Goal: Navigation & Orientation: Find specific page/section

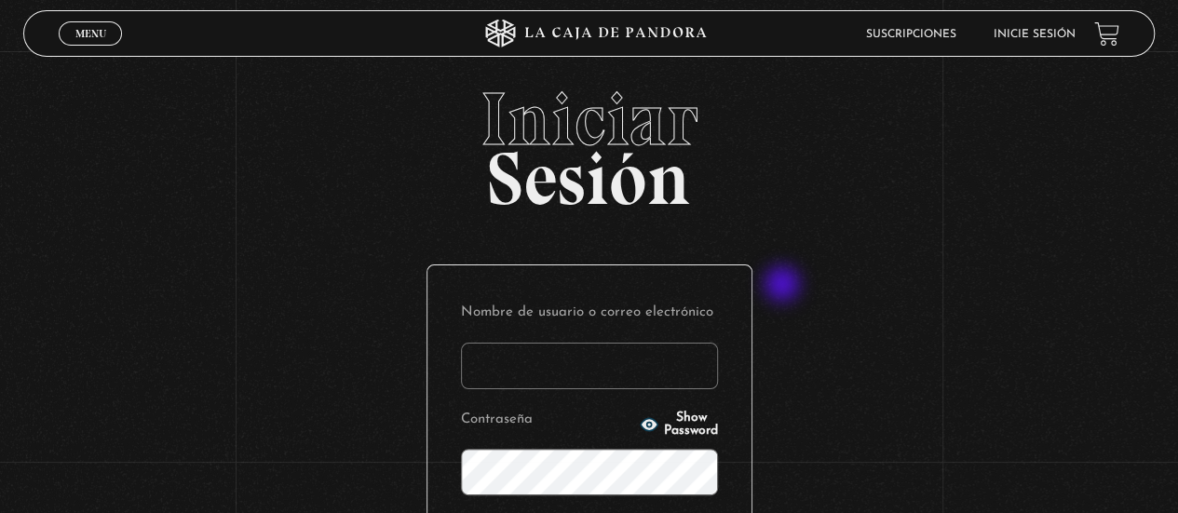
scroll to position [93, 0]
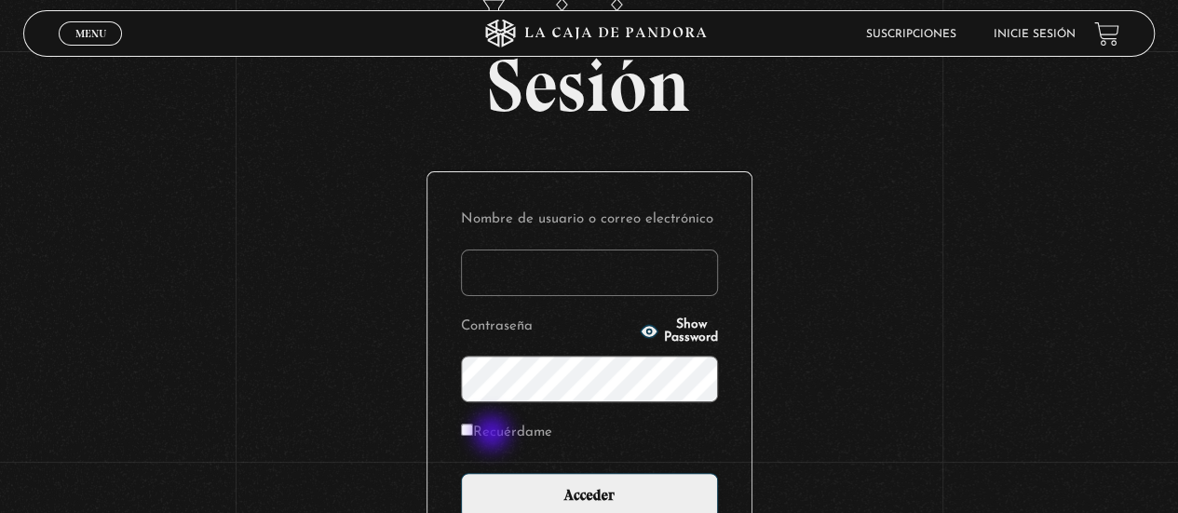
type input "[EMAIL_ADDRESS][DOMAIN_NAME]"
click at [490, 428] on label "Recuérdame" at bounding box center [506, 433] width 91 height 29
click at [473, 428] on input "Recuérdame" at bounding box center [467, 430] width 12 height 12
checkbox input "true"
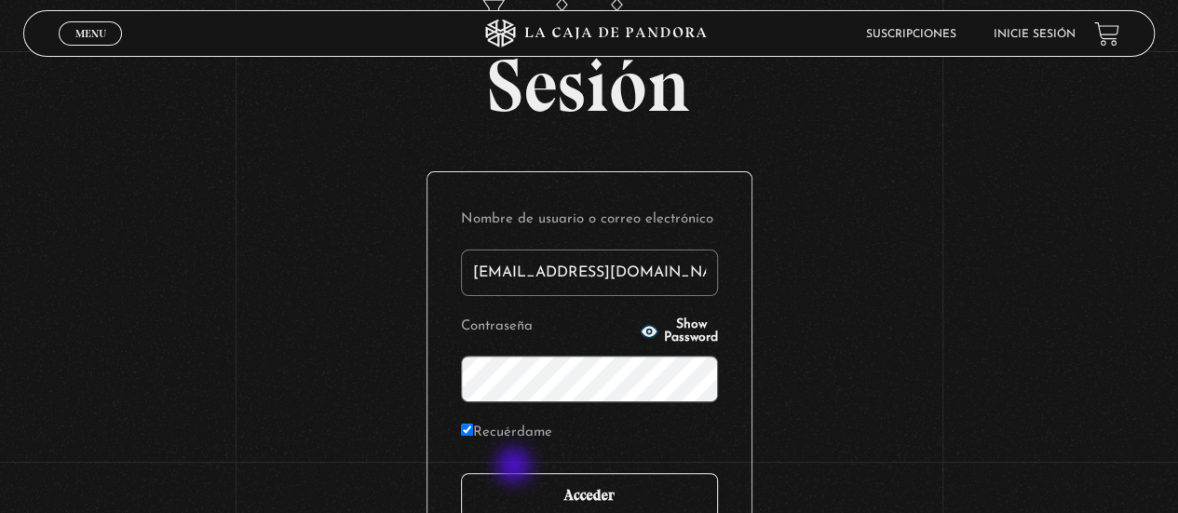
click at [524, 474] on input "Acceder" at bounding box center [589, 496] width 257 height 47
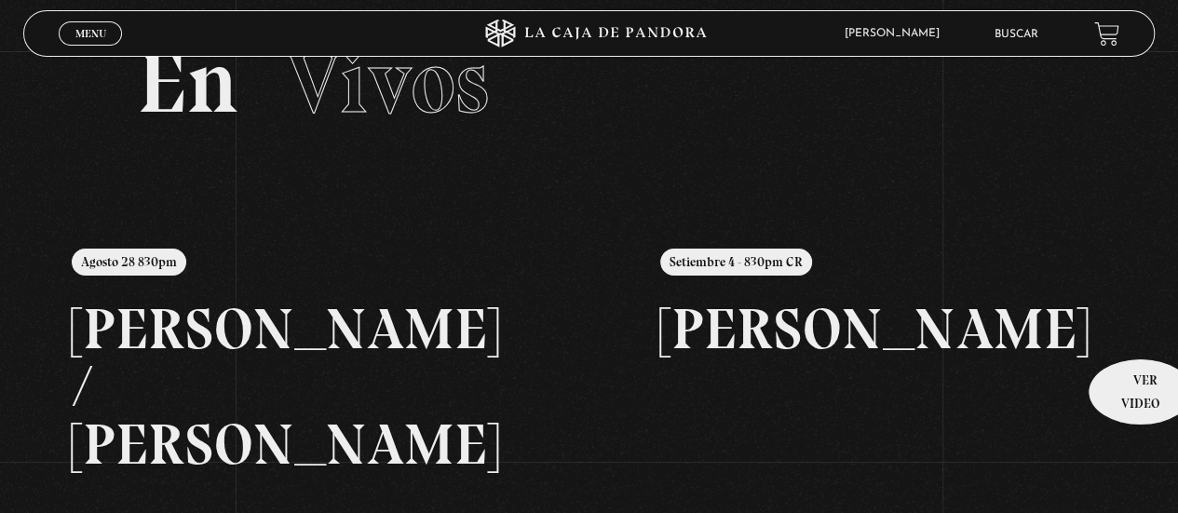
scroll to position [279, 0]
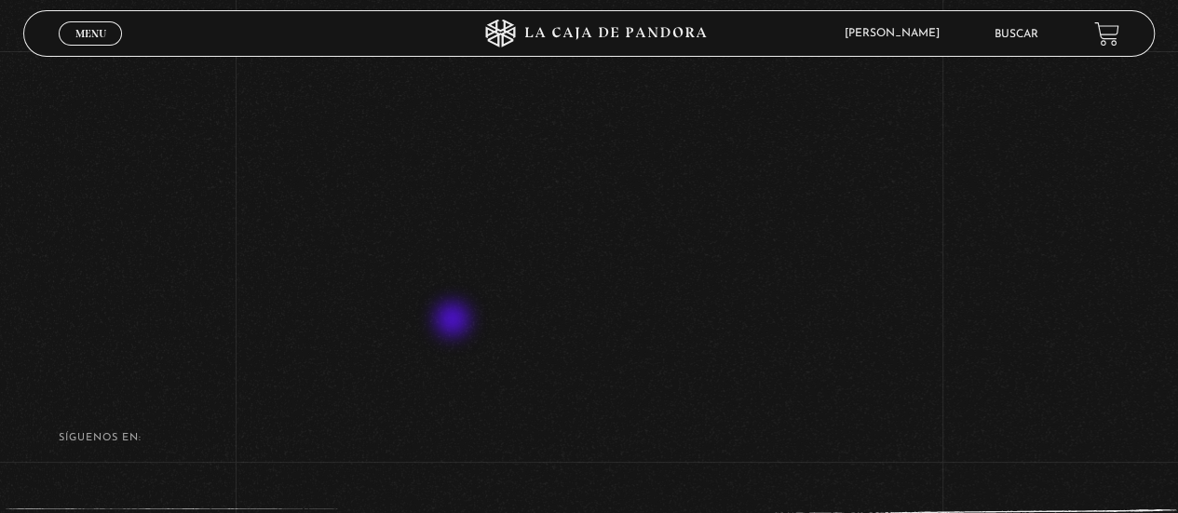
scroll to position [186, 0]
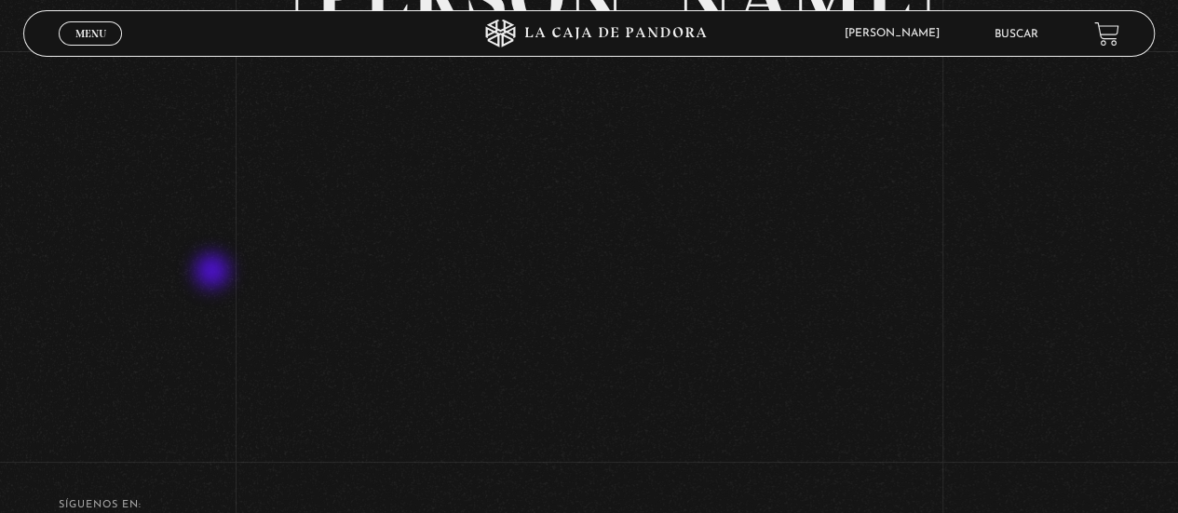
click at [214, 273] on div "Volver Setiembre 4 - 830pm CR Maria Gabriela de Faria" at bounding box center [589, 150] width 1178 height 570
